Goal: Information Seeking & Learning: Learn about a topic

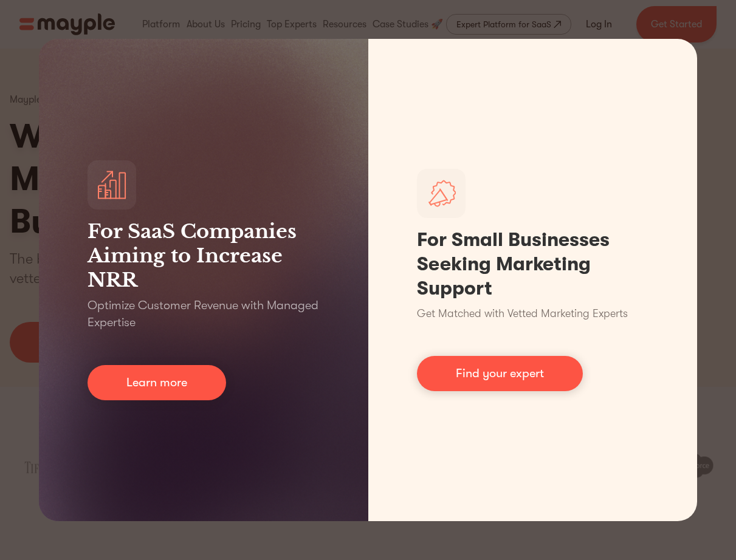
click at [620, 29] on div "For SaaS Companies Aiming to Increase NRR Optimize Customer Revenue with Manage…" at bounding box center [368, 280] width 736 height 560
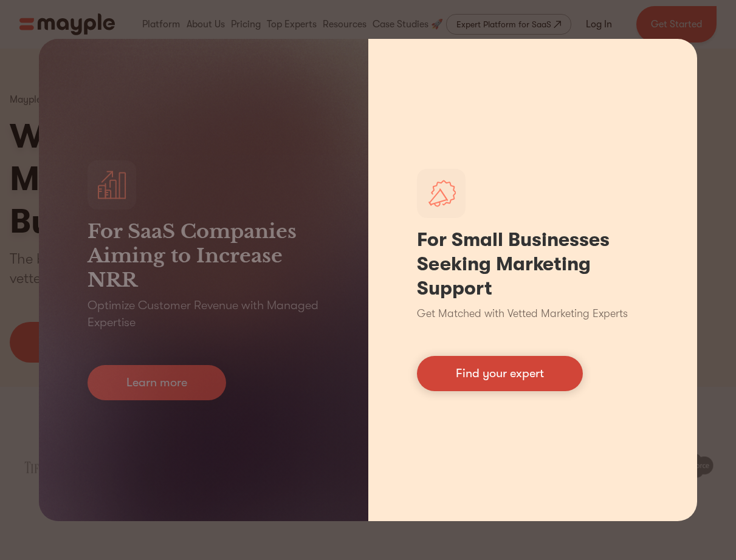
click at [529, 385] on link "Find your expert" at bounding box center [500, 373] width 166 height 35
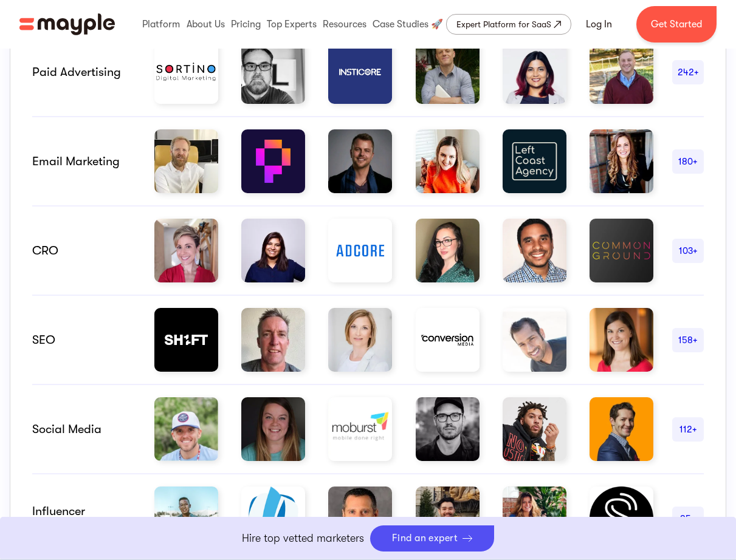
scroll to position [547, 0]
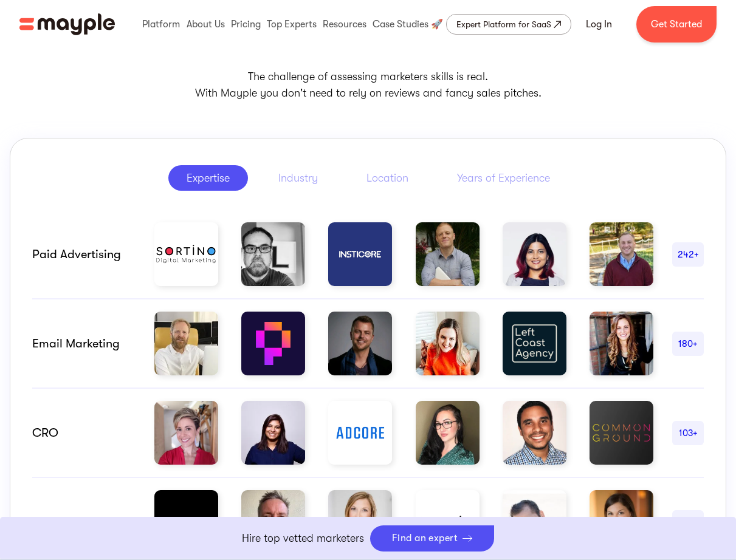
click at [86, 259] on div "Paid advertising" at bounding box center [83, 254] width 103 height 15
click at [86, 254] on div "Paid advertising" at bounding box center [83, 254] width 103 height 15
click at [278, 176] on div "Industry" at bounding box center [297, 178] width 39 height 15
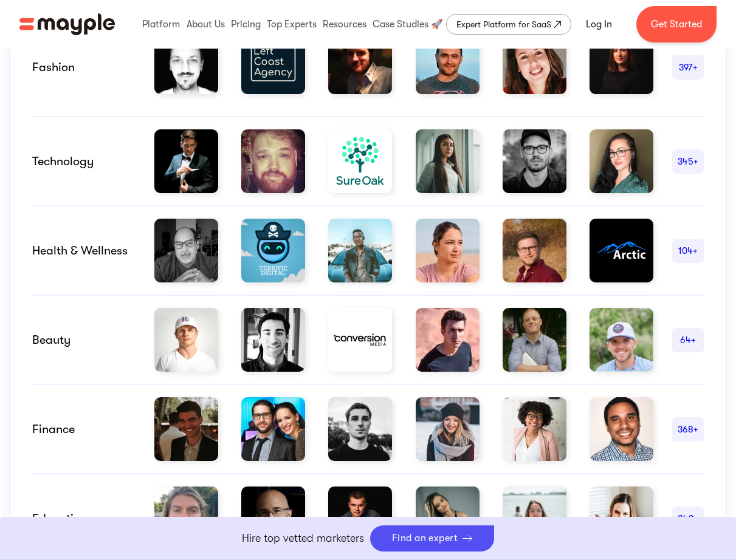
scroll to position [668, 0]
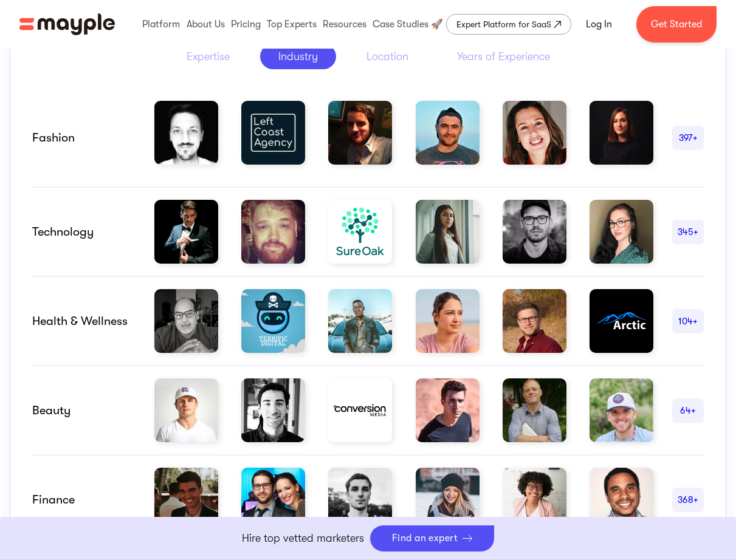
click at [64, 238] on div "Technology" at bounding box center [83, 232] width 103 height 15
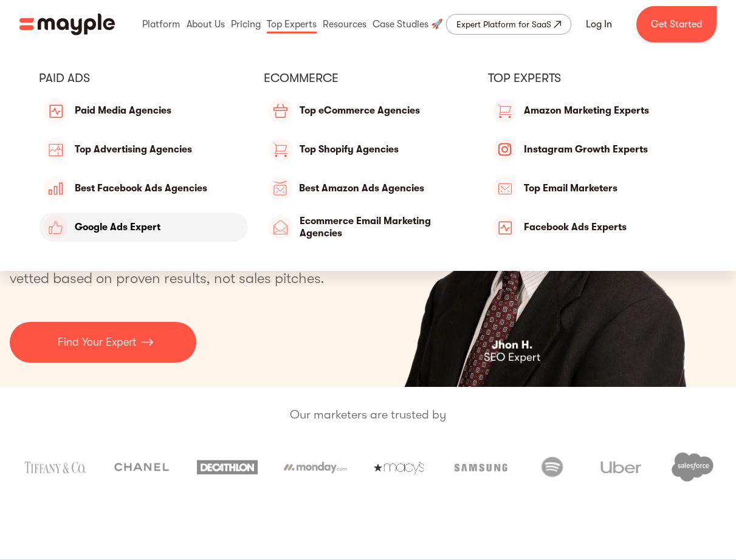
click at [139, 231] on link "Google Ads Expert" at bounding box center [143, 227] width 209 height 29
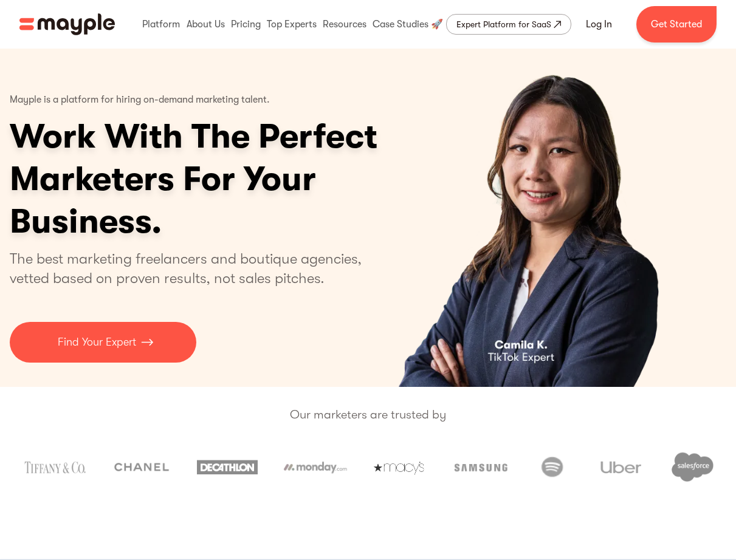
click at [449, 217] on img "2 of 4" at bounding box center [536, 218] width 297 height 338
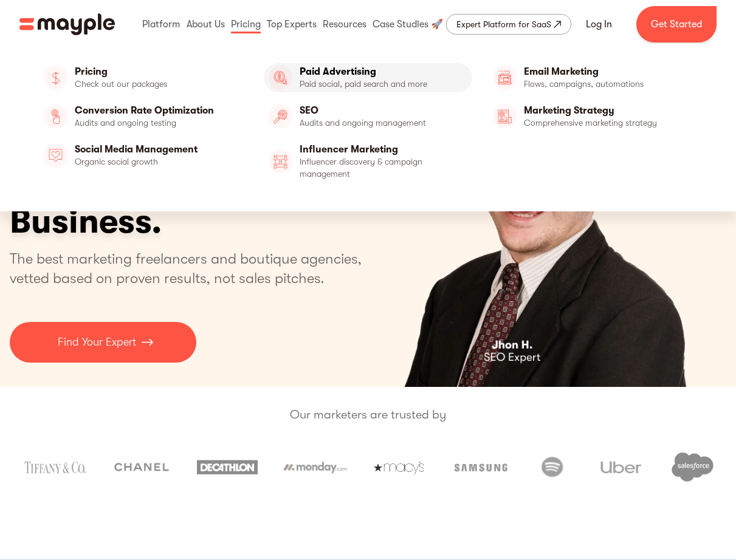
click at [292, 82] on link "Paid Advertising" at bounding box center [368, 77] width 209 height 29
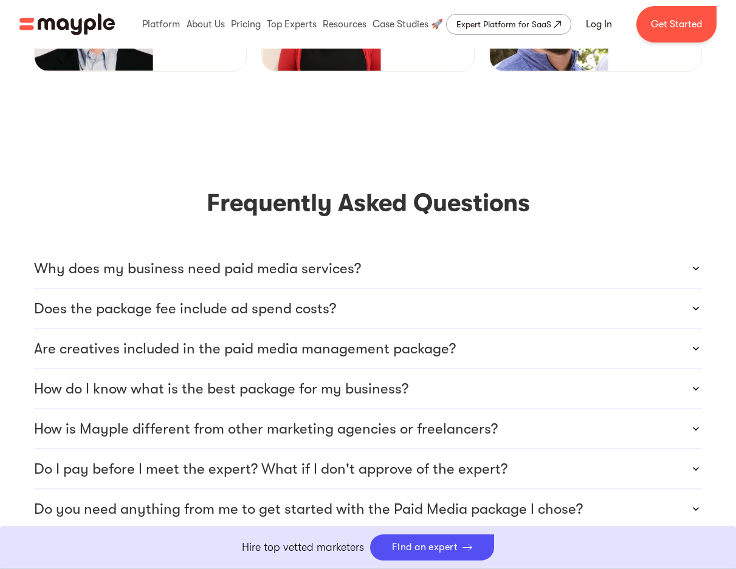
scroll to position [3220, 0]
